Goal: Find specific page/section: Find specific page/section

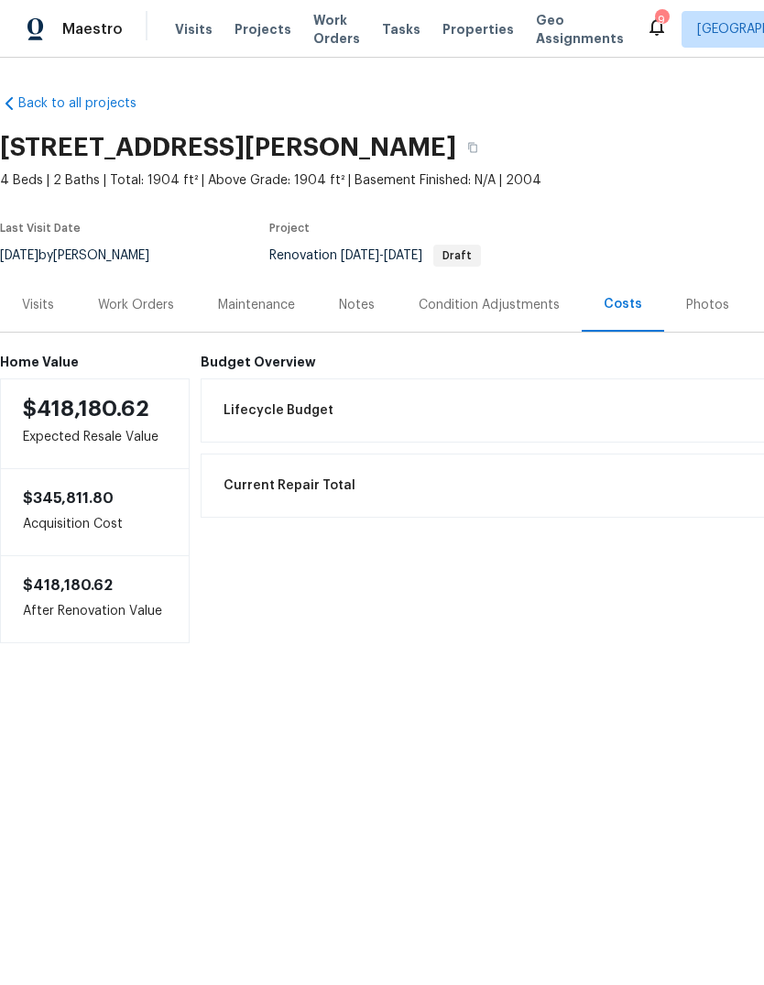
click at [122, 288] on div "Work Orders" at bounding box center [136, 305] width 120 height 54
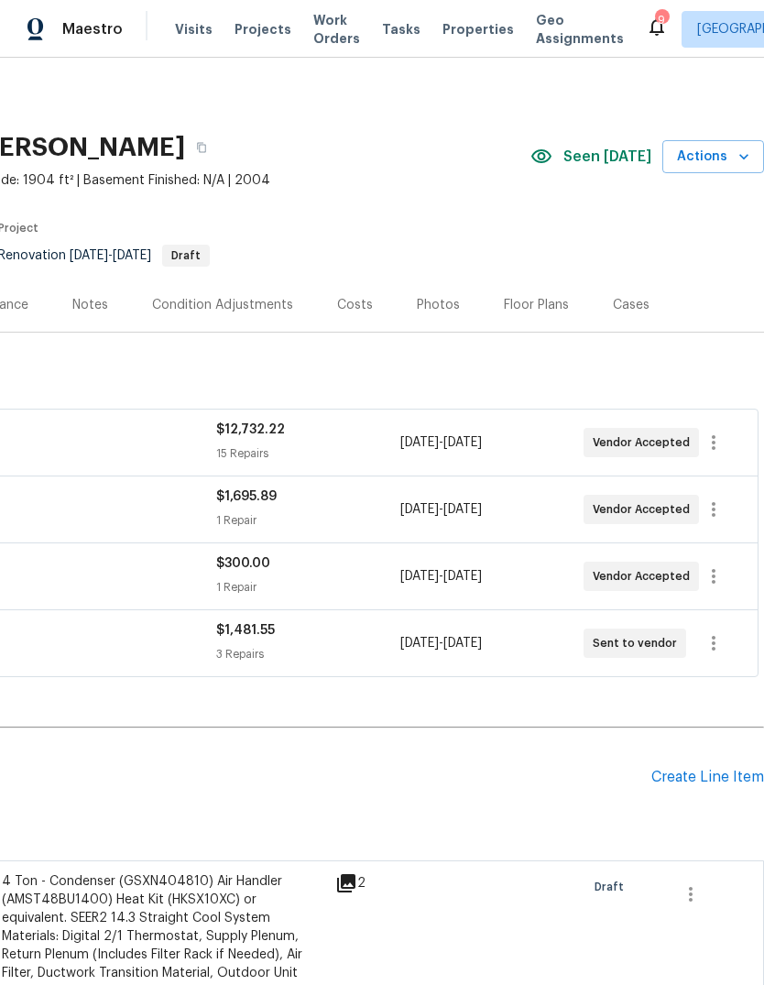
scroll to position [0, 271]
click at [713, 144] on button "Actions" at bounding box center [713, 157] width 102 height 34
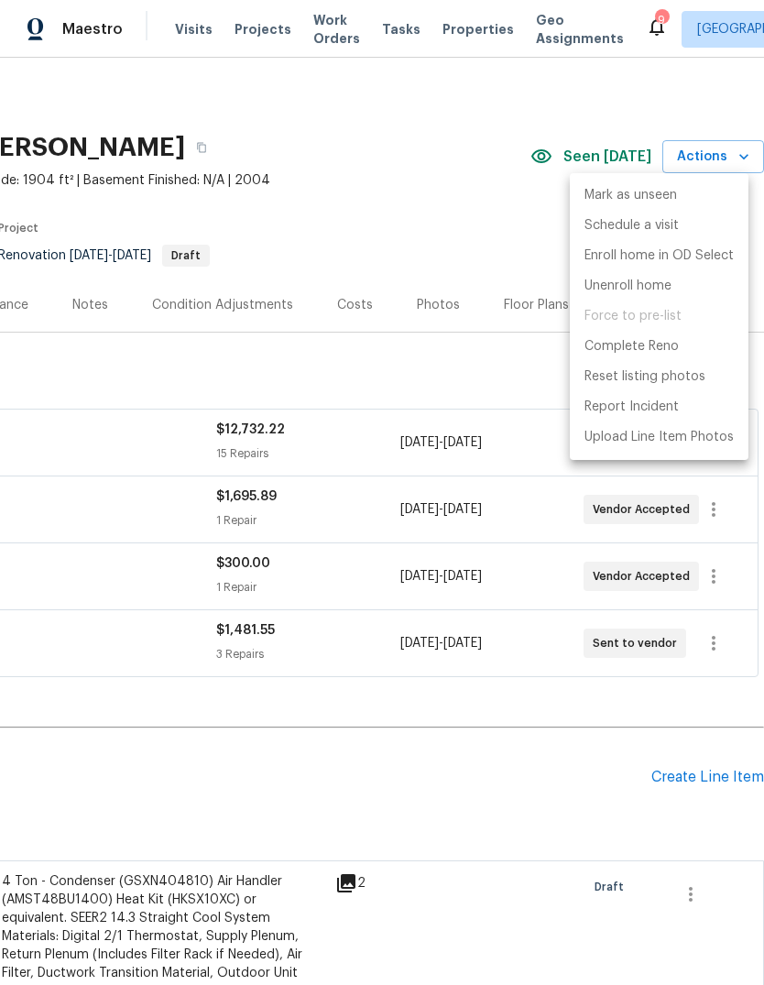
click at [446, 227] on div at bounding box center [382, 492] width 764 height 985
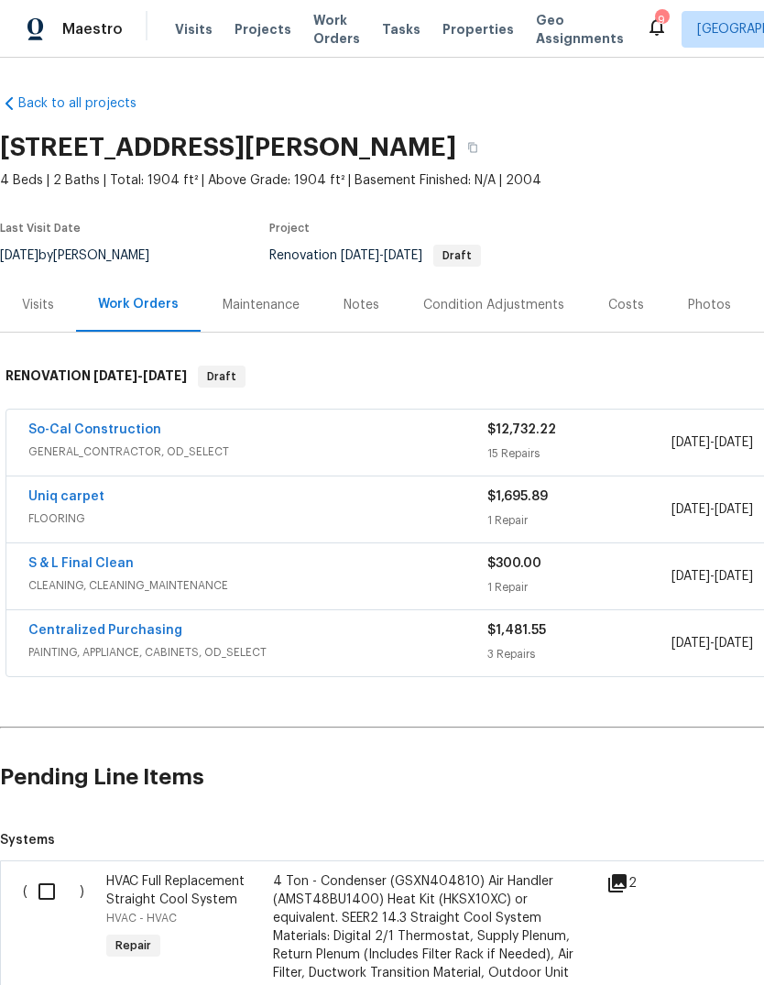
scroll to position [0, 0]
click at [61, 428] on link "So-Cal Construction" at bounding box center [94, 429] width 133 height 13
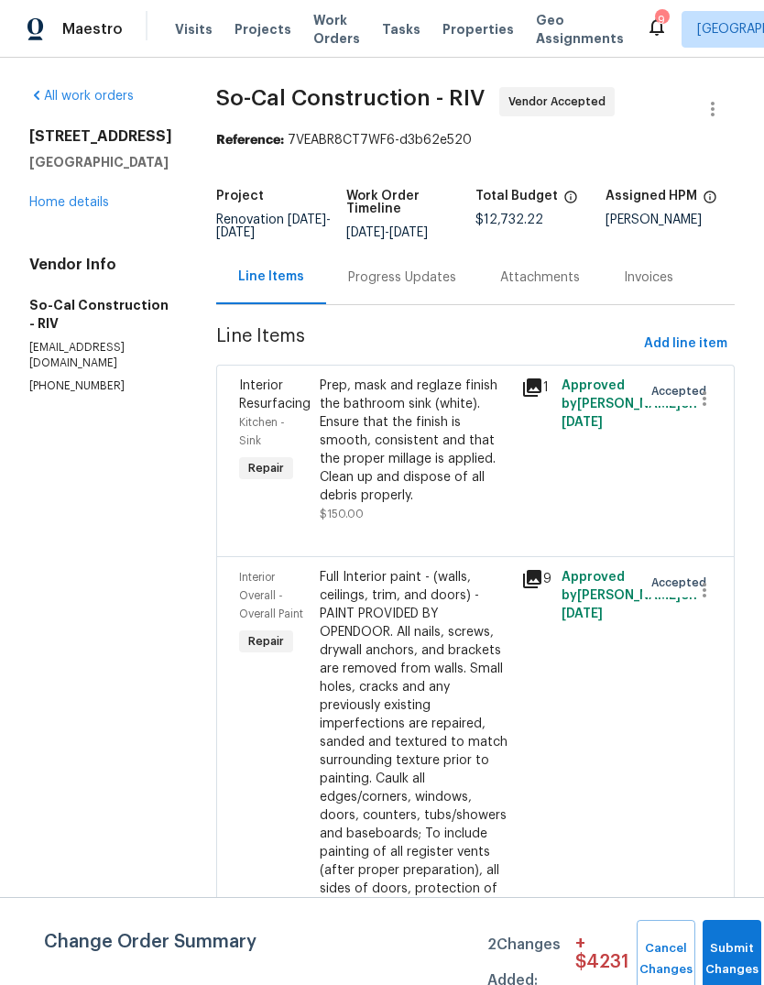
click at [34, 191] on div "11737 Poppy Rd Adelanto, CA 92301 Home details" at bounding box center [100, 169] width 143 height 84
click at [34, 202] on link "Home details" at bounding box center [69, 202] width 80 height 13
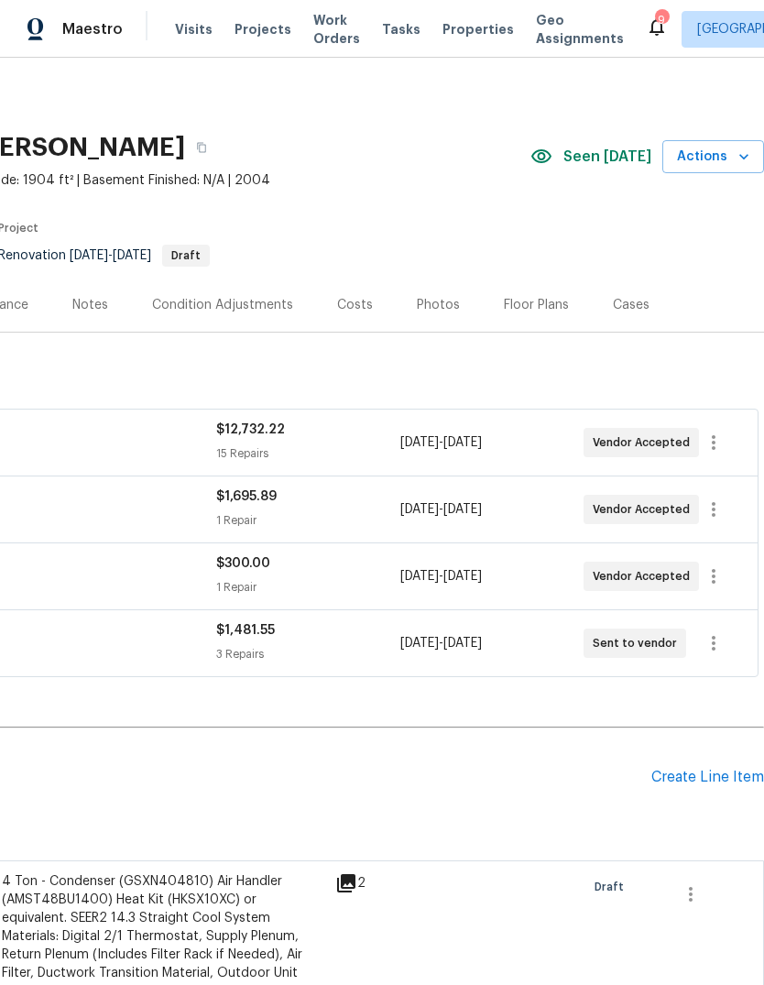
scroll to position [0, 271]
click at [711, 441] on icon "button" at bounding box center [714, 442] width 22 height 22
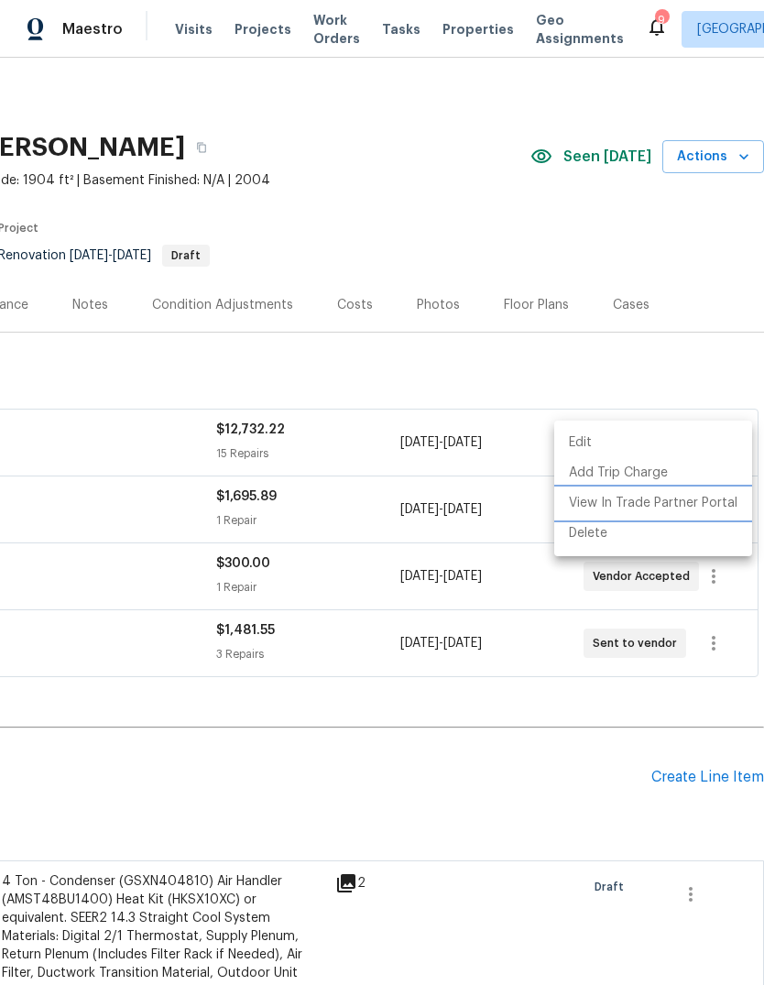
click at [655, 497] on li "View In Trade Partner Portal" at bounding box center [653, 503] width 198 height 30
click at [516, 682] on div at bounding box center [382, 492] width 764 height 985
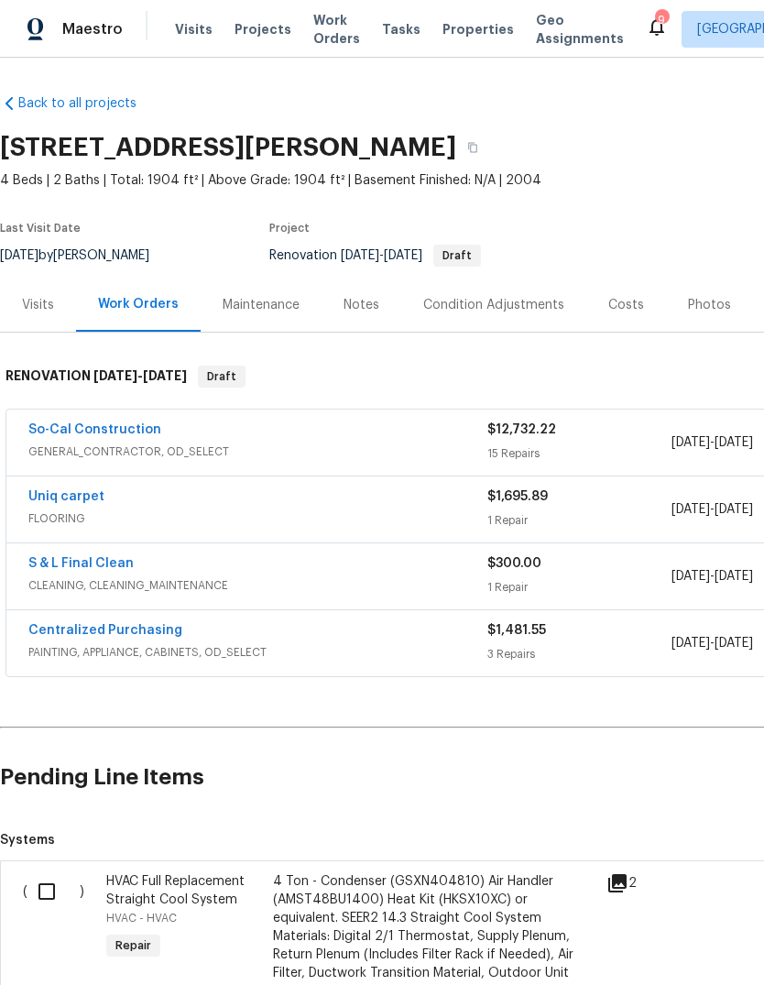
scroll to position [0, 0]
click at [474, 152] on button "button" at bounding box center [472, 147] width 33 height 33
